Goal: Go to known website: Go to known website

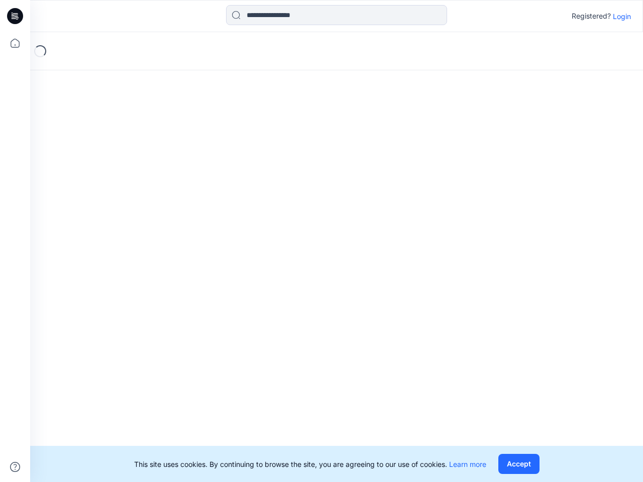
click at [321, 241] on div "Loading..." at bounding box center [336, 257] width 613 height 450
click at [16, 16] on icon at bounding box center [17, 16] width 4 height 1
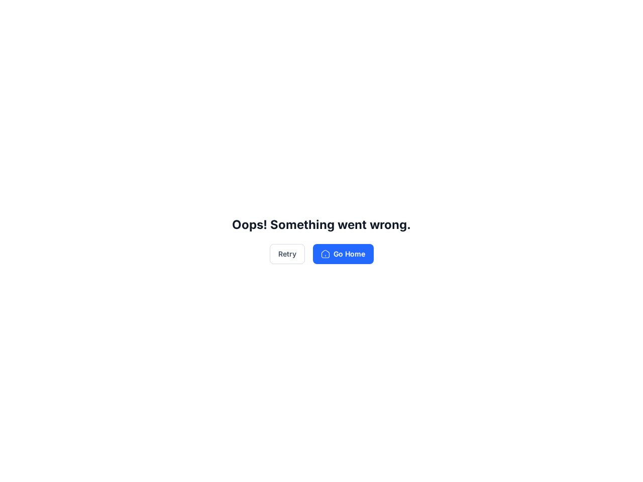
click at [15, 43] on div "Oops! Something went wrong. Retry Go Home" at bounding box center [321, 241] width 643 height 482
click at [15, 467] on div "Oops! Something went wrong. Retry Go Home" at bounding box center [321, 241] width 643 height 482
click at [336, 15] on div "Oops! Something went wrong. Retry Go Home" at bounding box center [321, 241] width 643 height 482
click at [622, 16] on div "Oops! Something went wrong. Retry Go Home" at bounding box center [321, 241] width 643 height 482
click at [518, 464] on div "Oops! Something went wrong. Retry Go Home" at bounding box center [321, 241] width 643 height 482
